Goal: Complete application form

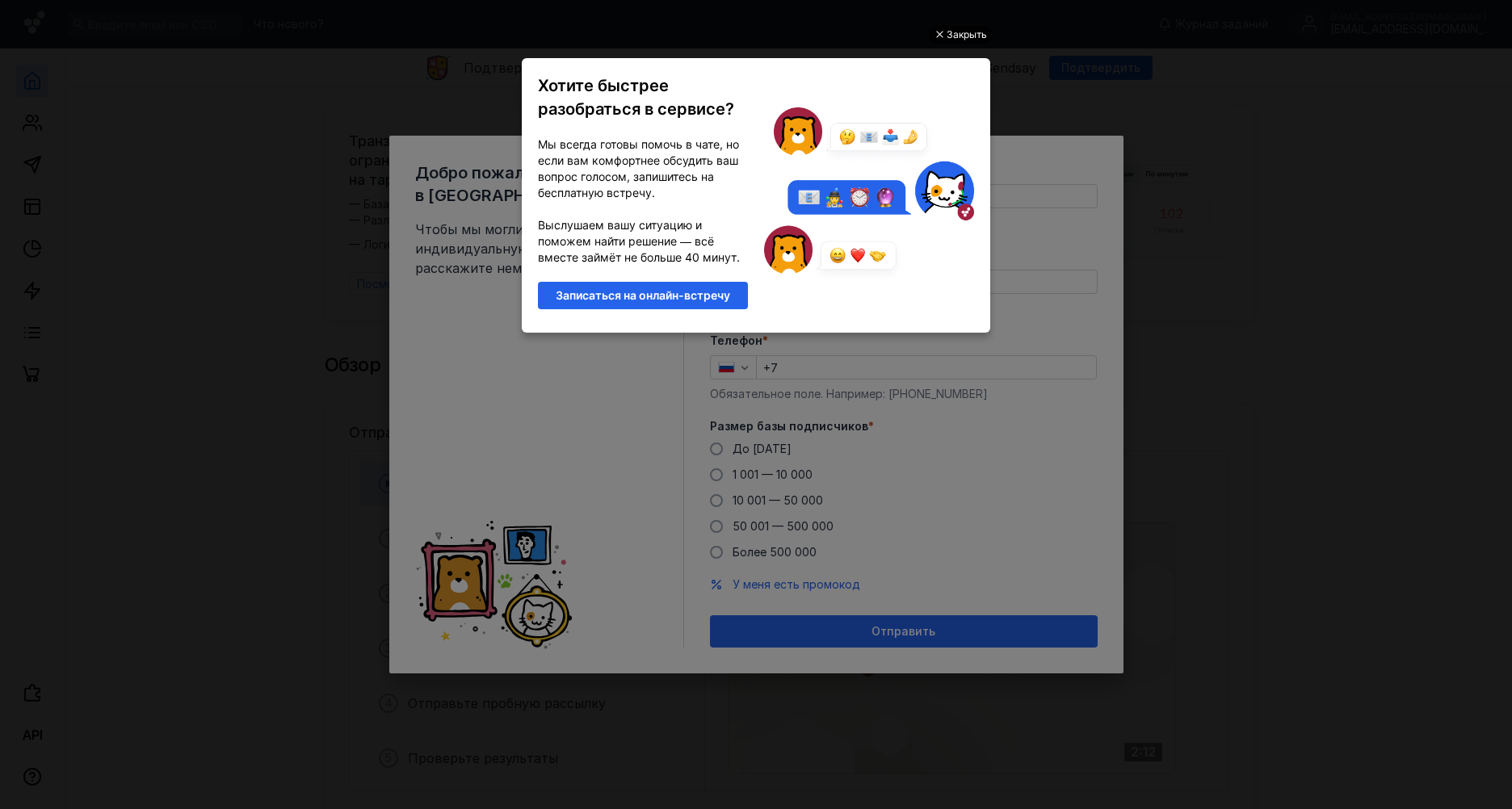
click at [971, 32] on div "Закрыть" at bounding box center [966, 34] width 40 height 18
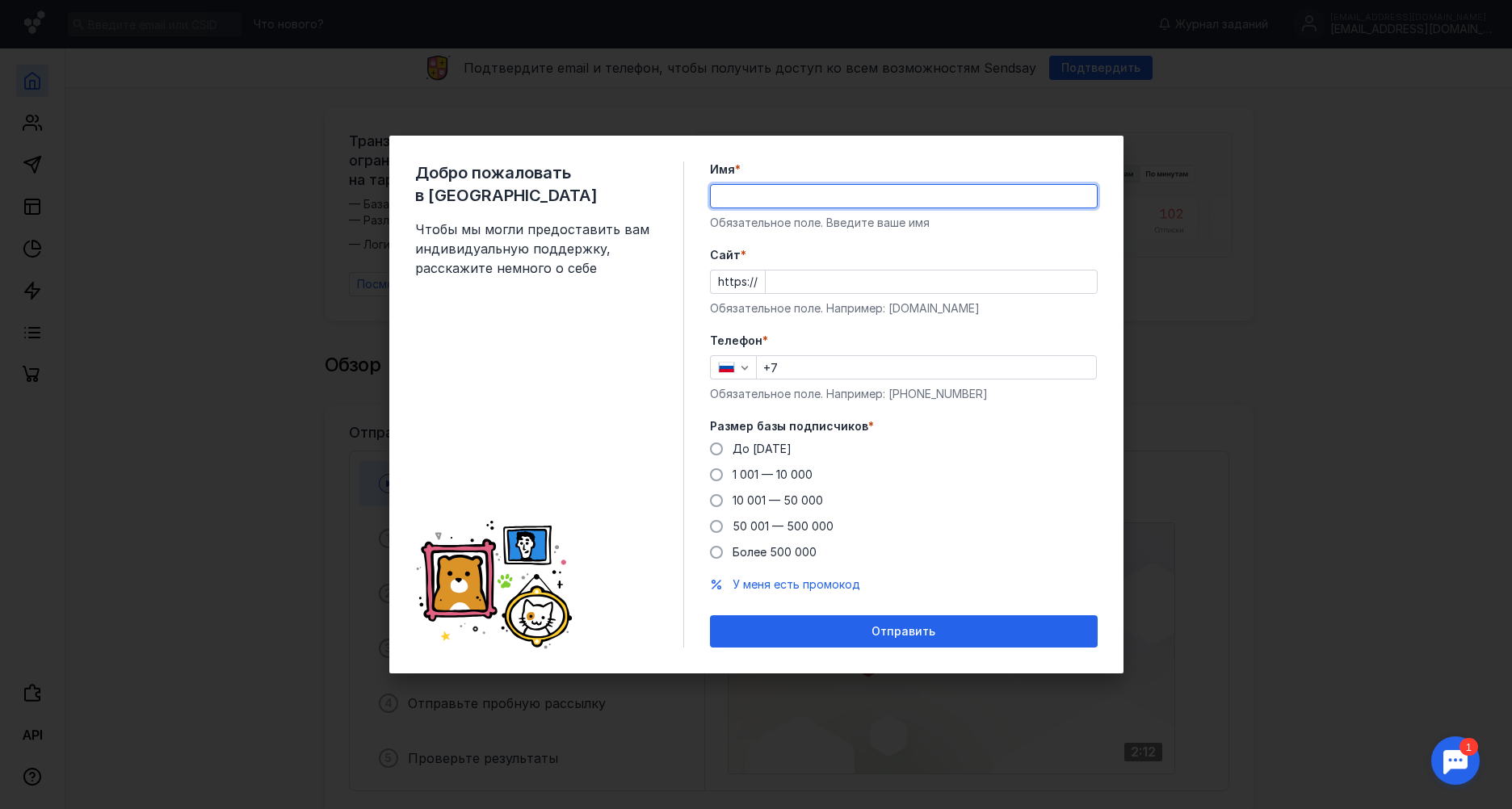
click at [831, 202] on input "Имя *" at bounding box center [903, 196] width 386 height 22
type input "F"
click at [722, 204] on input "АвтОвеК" at bounding box center [903, 196] width 386 height 22
type input "АвтОвеК"
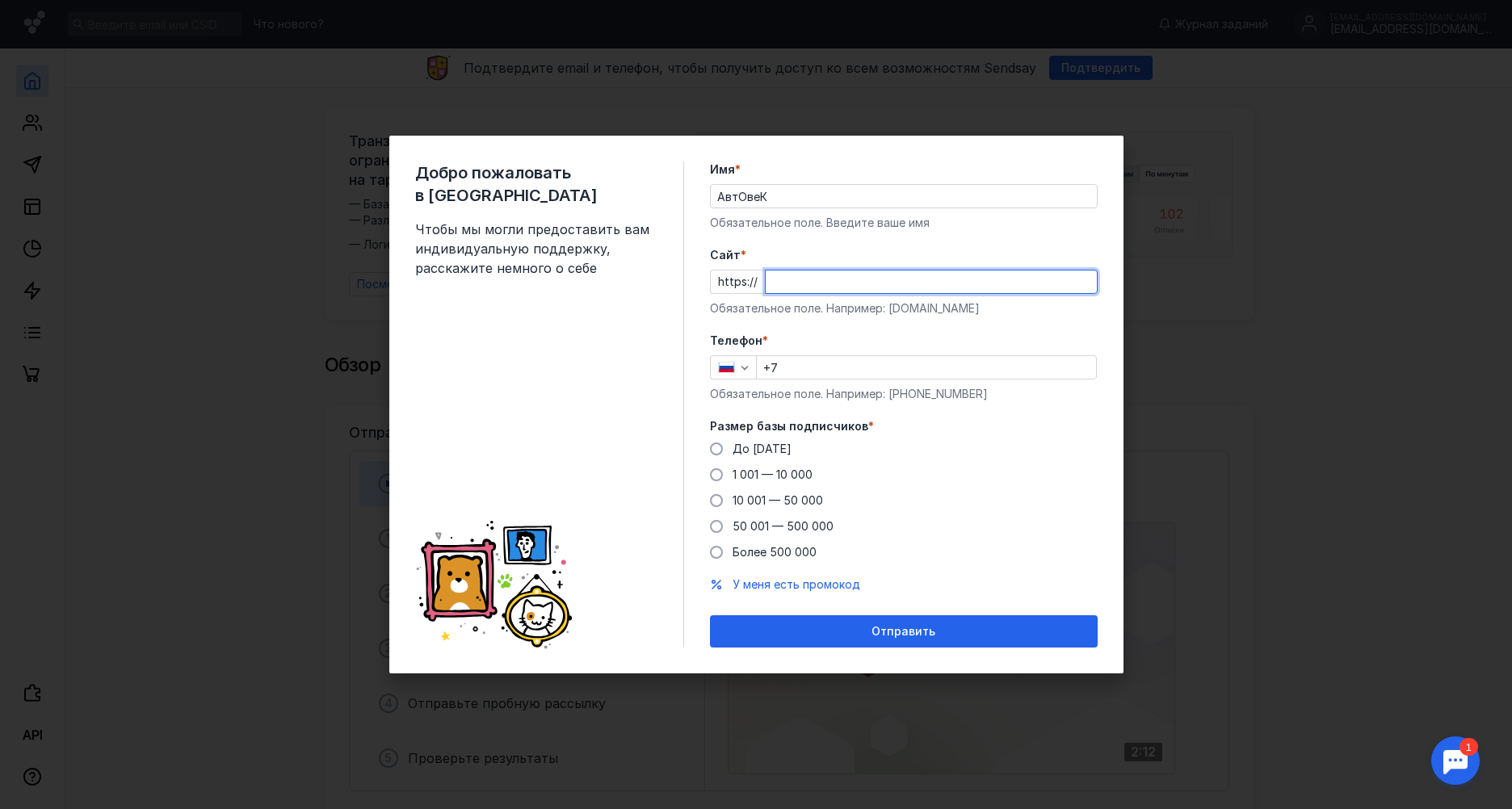
click at [816, 286] on input "Cайт *" at bounding box center [930, 281] width 331 height 22
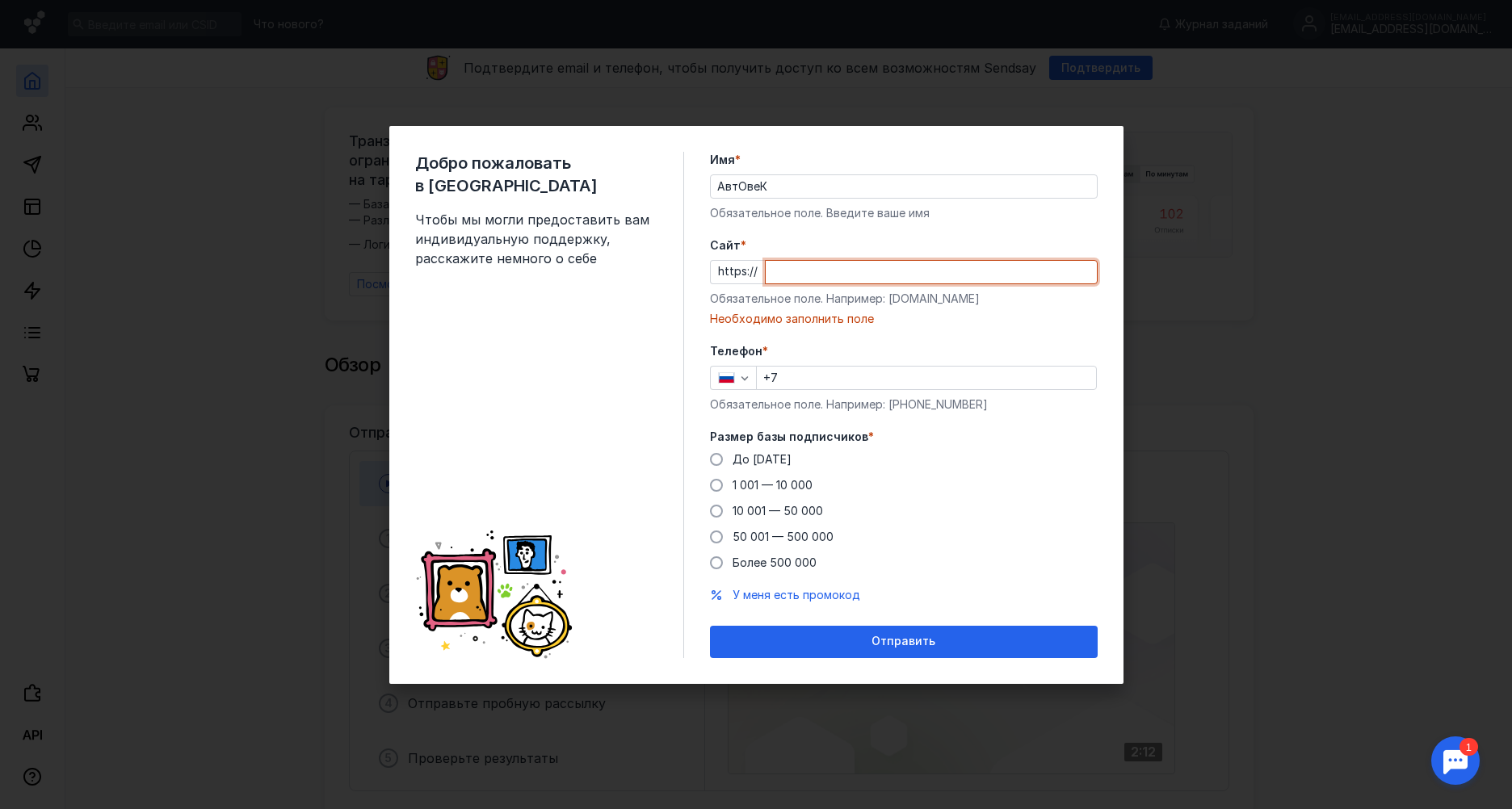
paste input "[DOMAIN_NAME]"
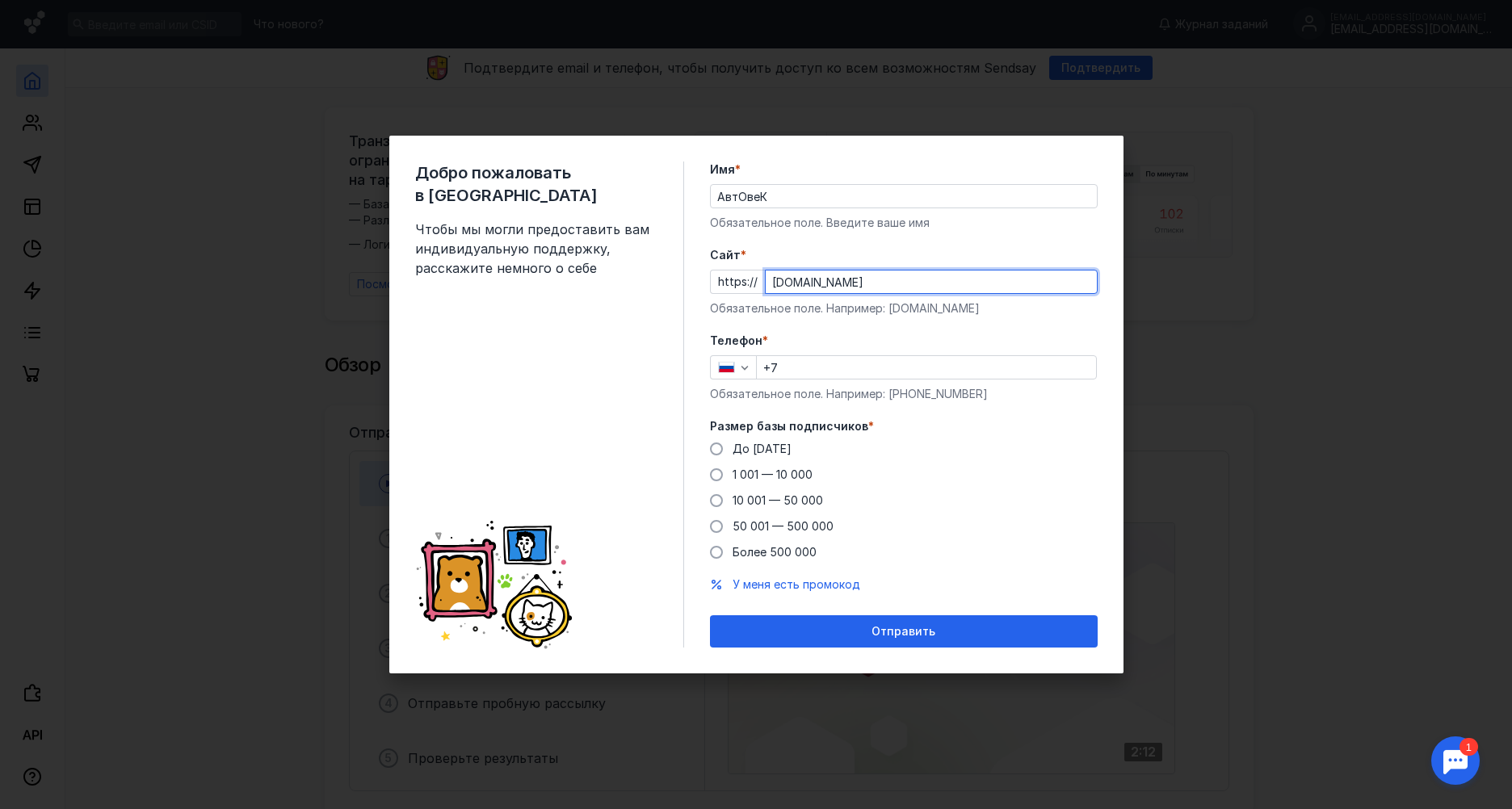
type input "[DOMAIN_NAME]"
click at [829, 371] on input "+7" at bounding box center [927, 367] width 339 height 22
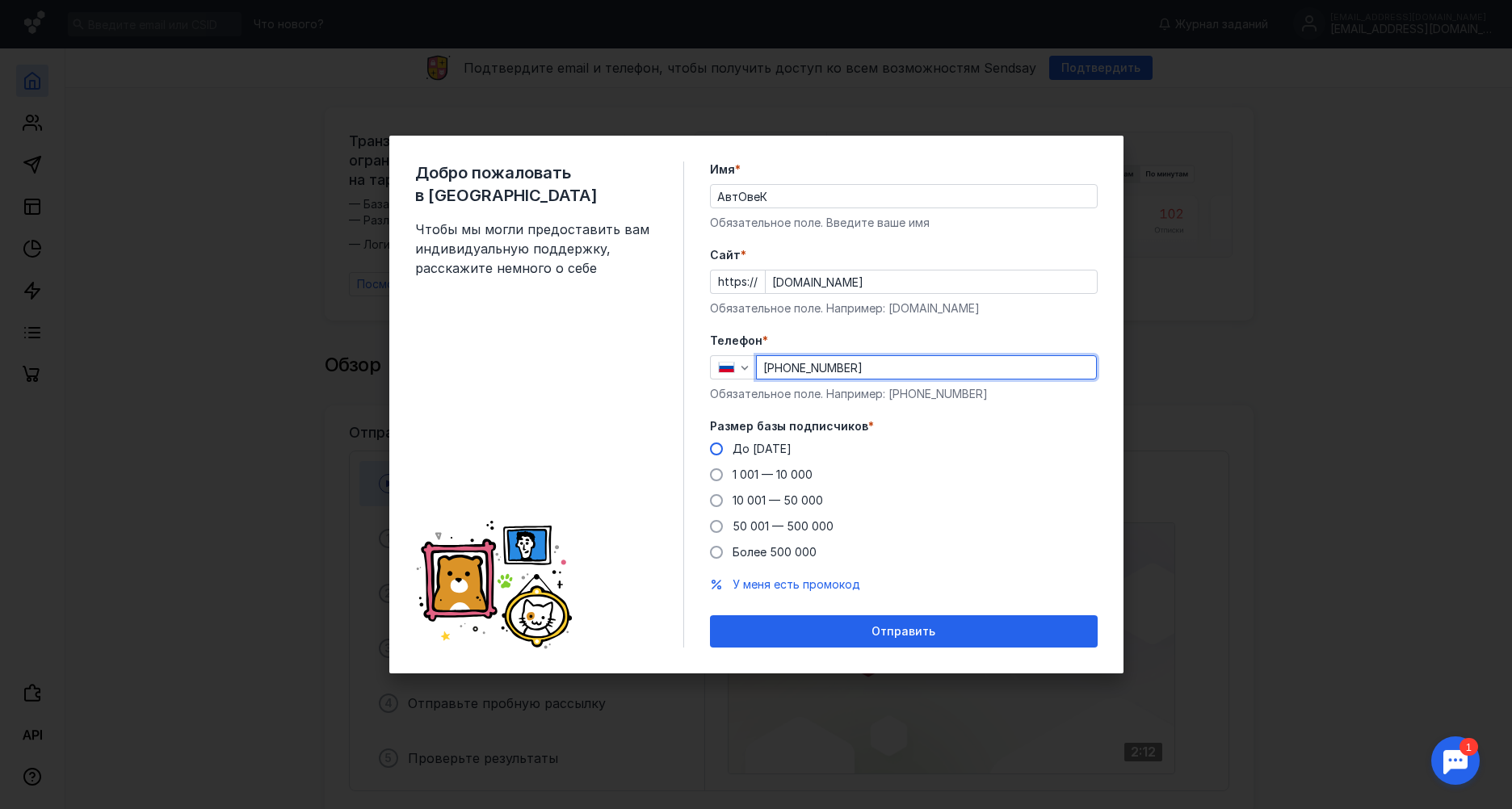
type input "[PHONE_NUMBER]"
click at [715, 447] on span at bounding box center [717, 449] width 13 height 13
click at [0, 0] on input "До [DATE]" at bounding box center [0, 0] width 0 height 0
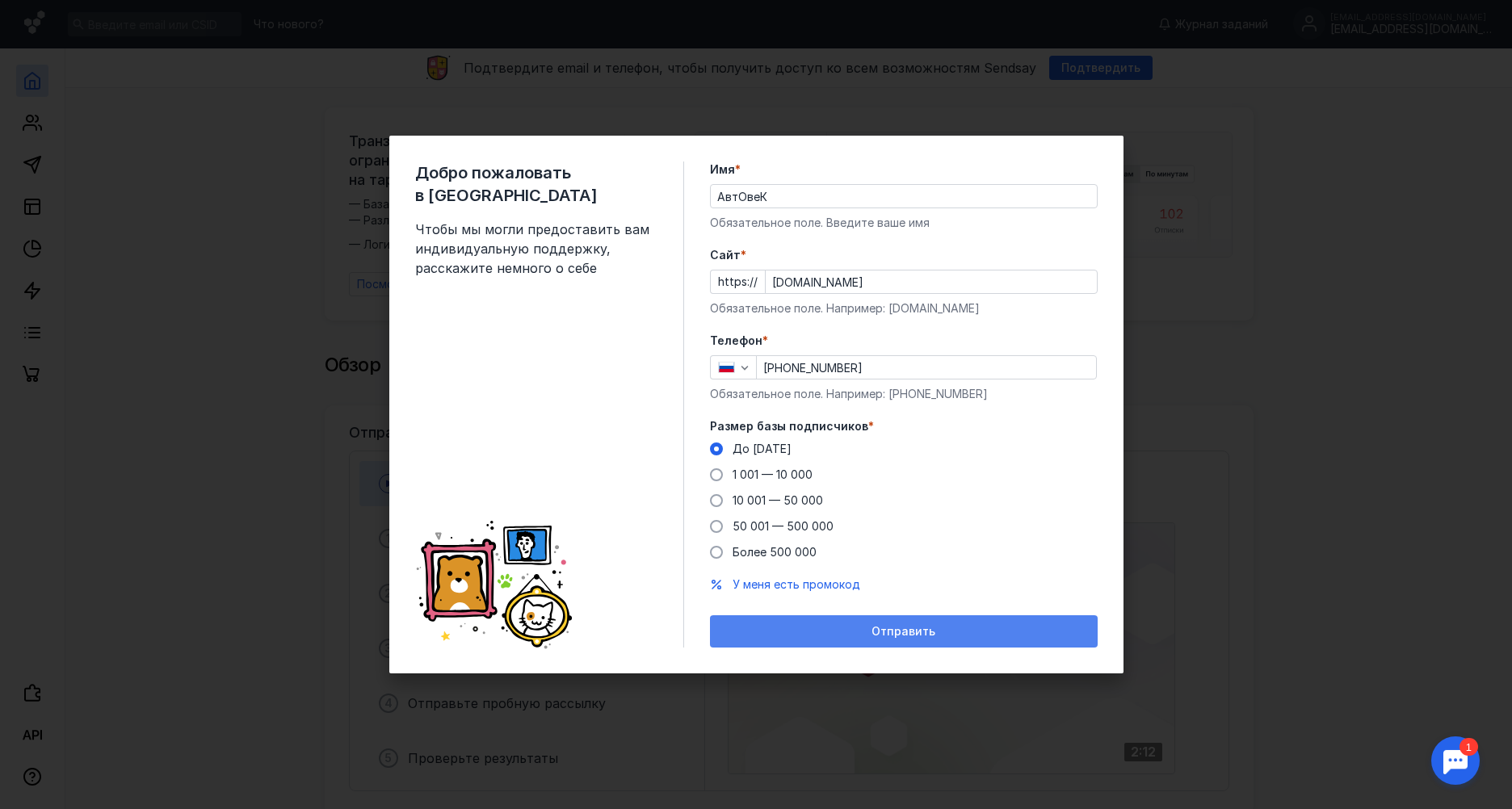
click at [909, 634] on span "Отправить" at bounding box center [903, 632] width 63 height 14
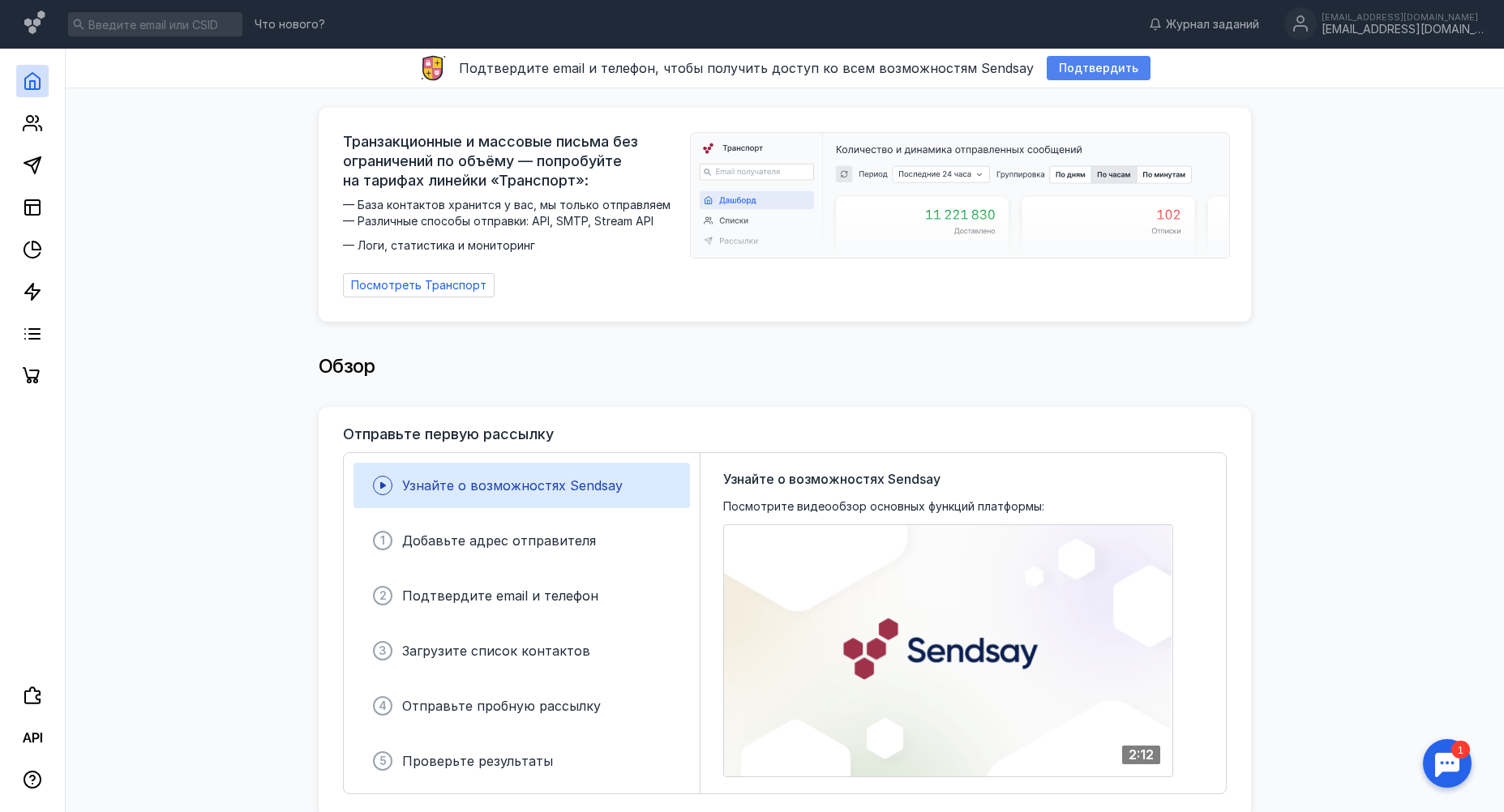
click at [1060, 69] on span "Подтвердить" at bounding box center [1098, 68] width 80 height 14
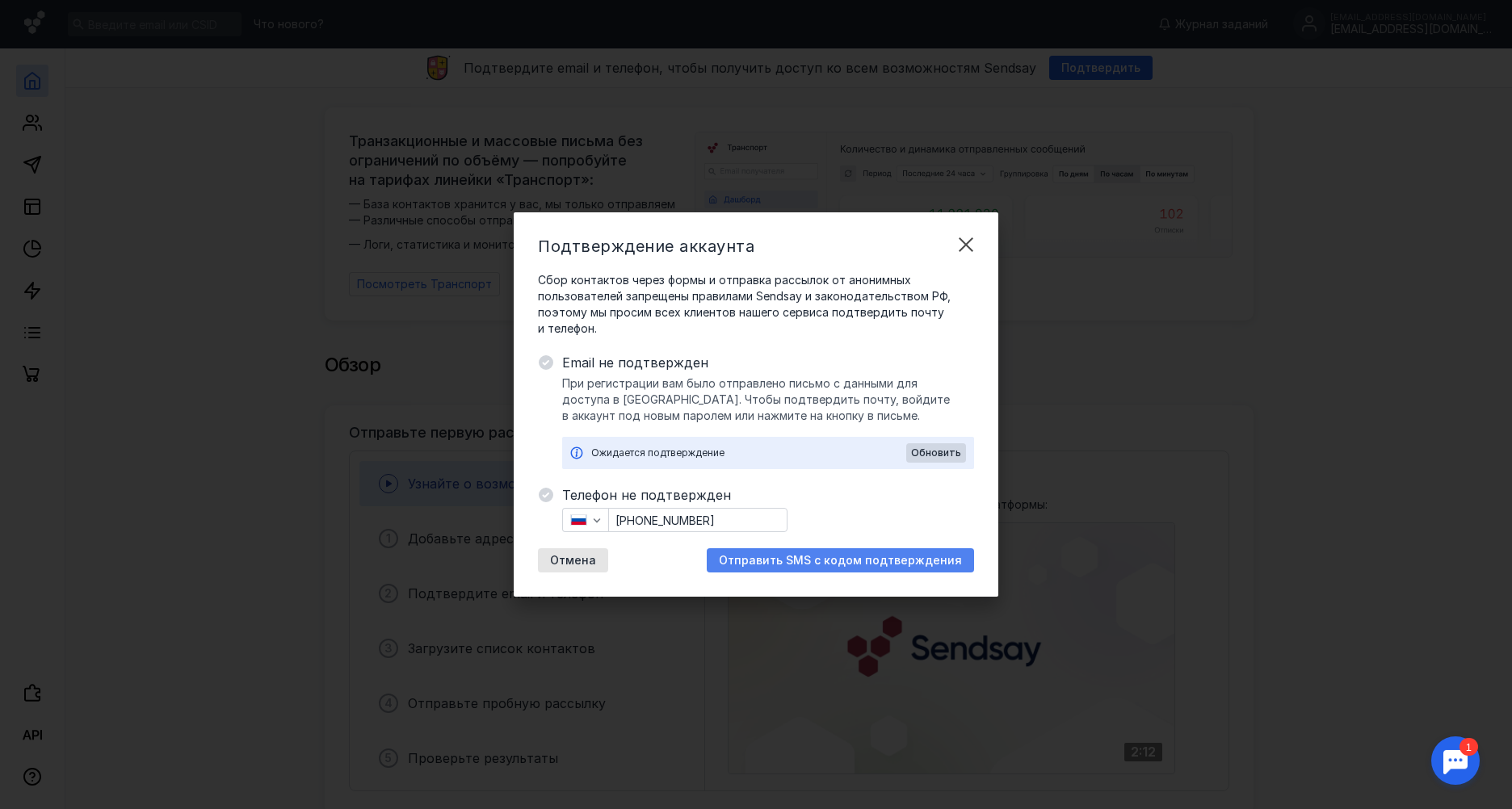
click at [906, 564] on span "Отправить SMS с кодом подтверждения" at bounding box center [840, 560] width 243 height 14
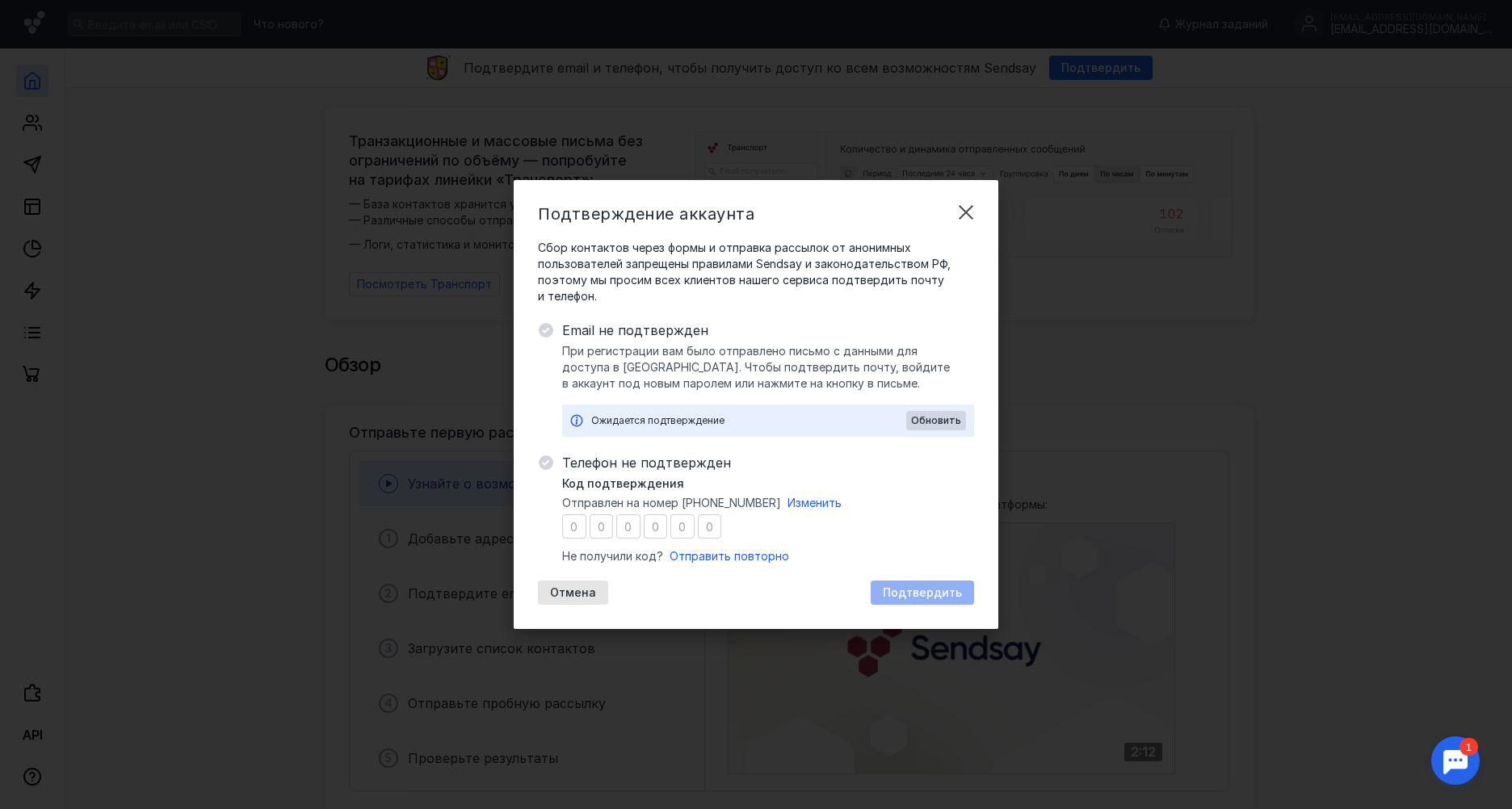
type input "4"
type input "0"
type input "6"
type input "4"
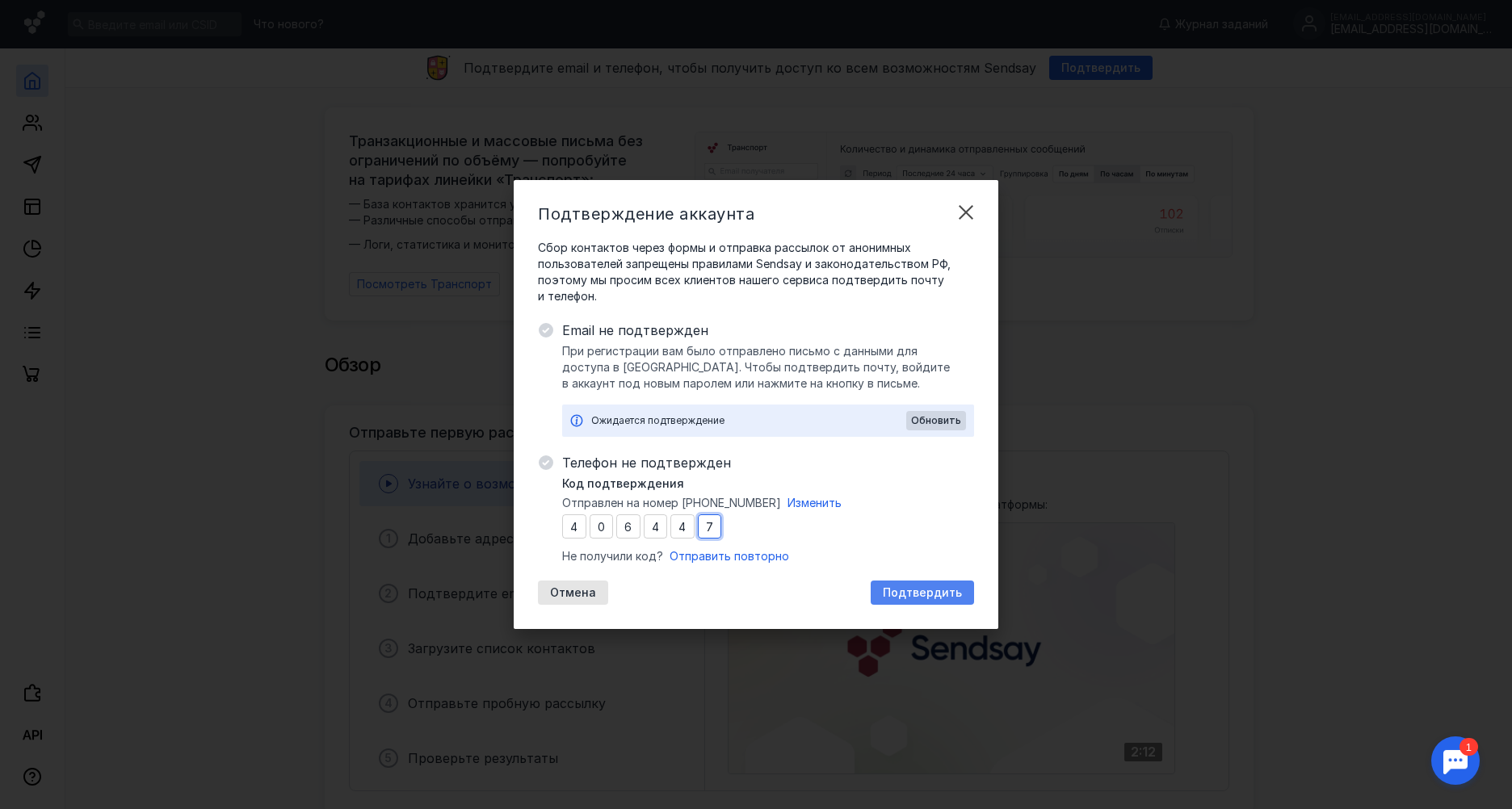
type input "7"
click at [944, 595] on span "Подтвердить" at bounding box center [922, 593] width 79 height 14
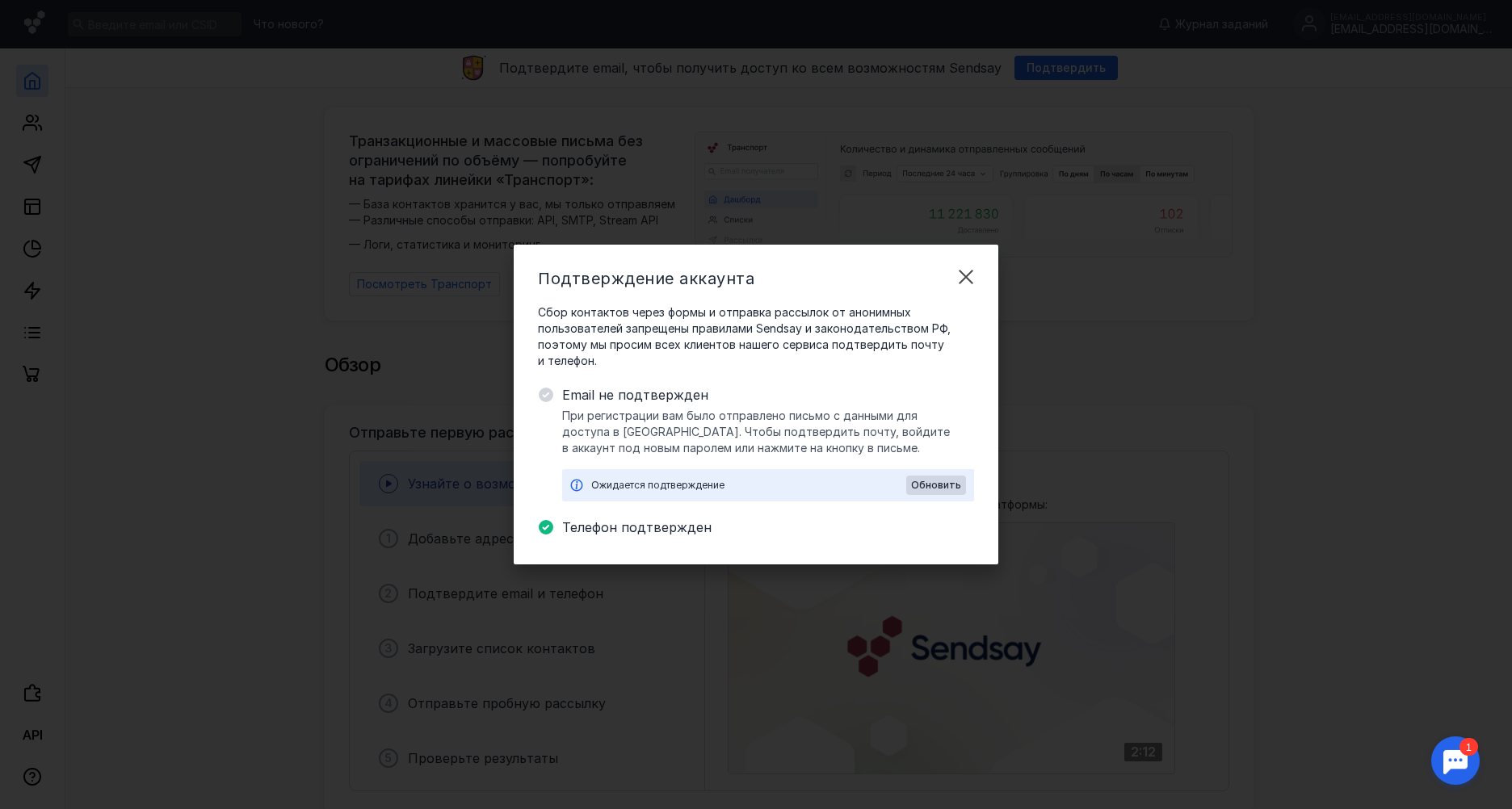
click at [825, 487] on div "Ожидается подтверждение" at bounding box center [749, 485] width 315 height 16
click at [709, 489] on div "Ожидается подтверждение" at bounding box center [749, 485] width 315 height 16
click at [945, 483] on span "Обновить" at bounding box center [936, 486] width 50 height 11
